Goal: Information Seeking & Learning: Learn about a topic

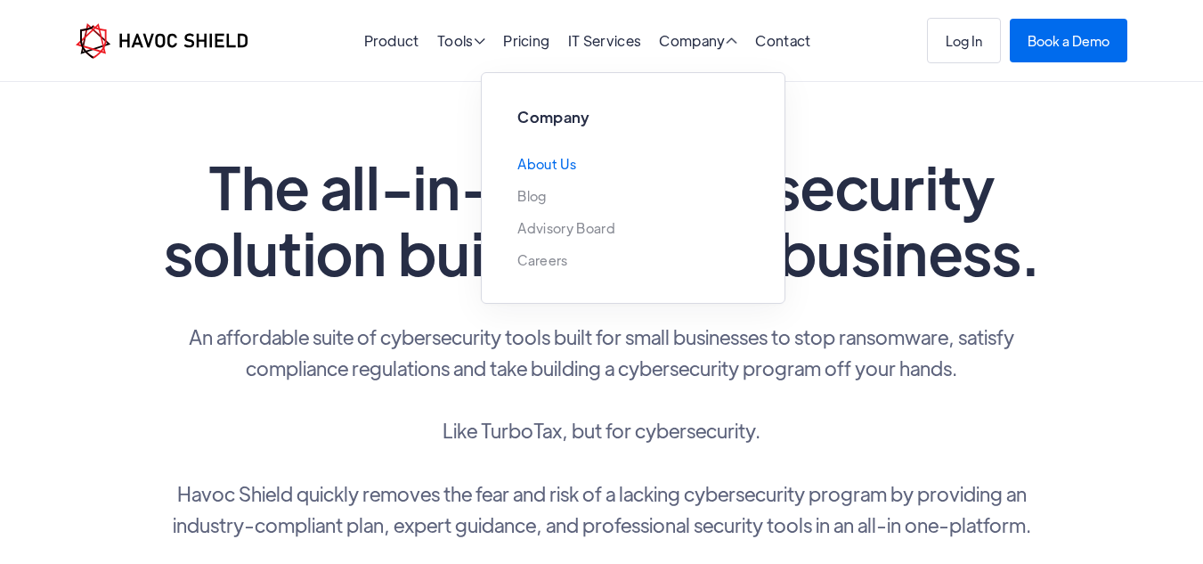
click at [539, 165] on link "About Us" at bounding box center [546, 164] width 59 height 14
